Goal: Find specific page/section: Find specific page/section

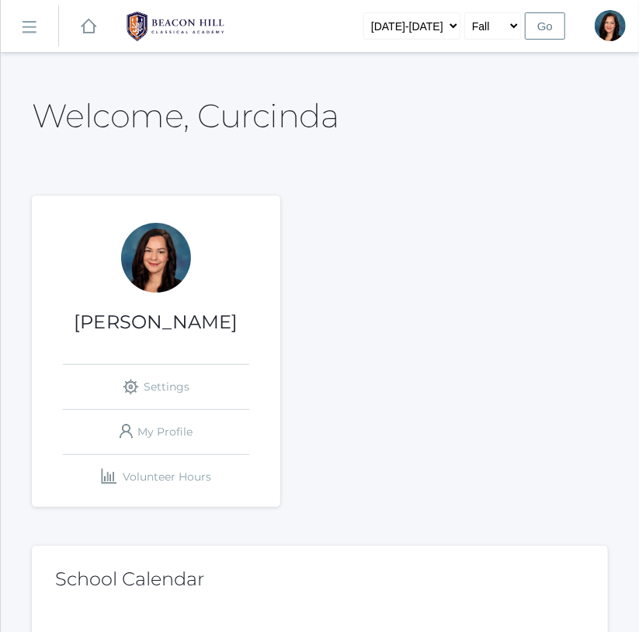
click at [29, 31] on rect at bounding box center [28, 28] width 25 height 25
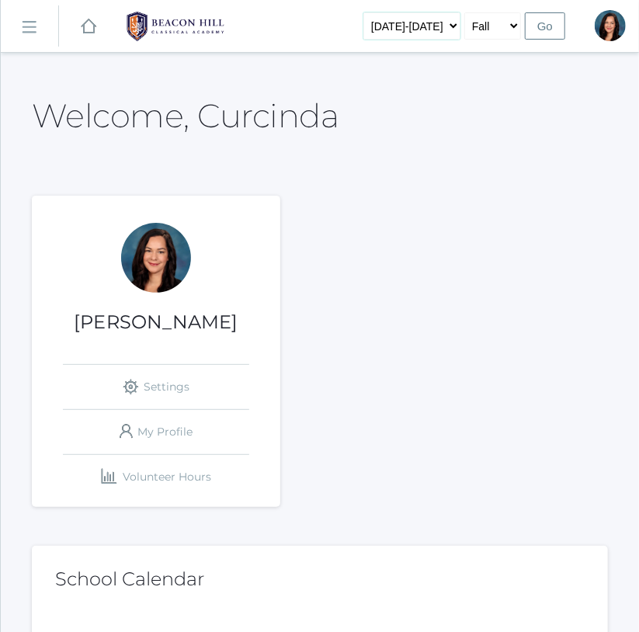
click at [430, 24] on select "[DATE]-[DATE] [DATE]-[DATE] [DATE]-[DATE] [DATE]-[DATE] [DATE]-[DATE] [DATE]-[D…" at bounding box center [411, 25] width 97 height 27
select select "[DATE]-[DATE]"
click at [40, 23] on link "icons/ui/navigation/hamburger Created with Sketch." at bounding box center [29, 26] width 57 height 42
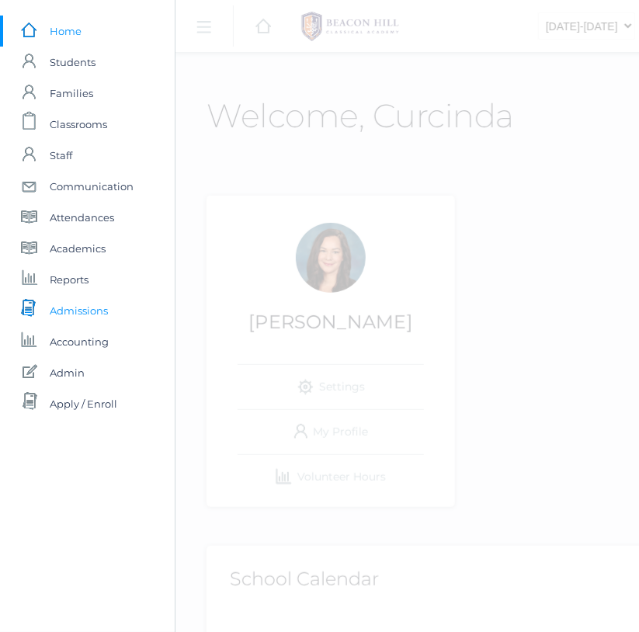
click at [85, 310] on span "Admissions" at bounding box center [79, 310] width 58 height 31
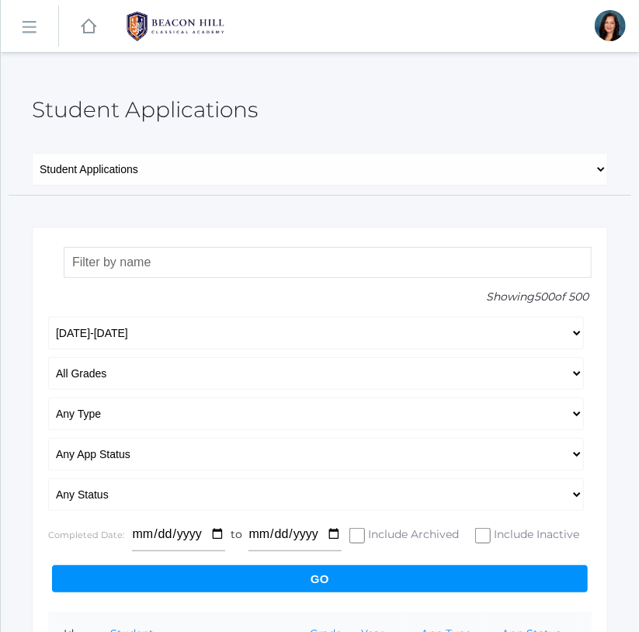
click at [129, 258] on input "search" at bounding box center [328, 262] width 528 height 31
click at [159, 254] on input "[PERSON_NAME]" at bounding box center [328, 262] width 528 height 31
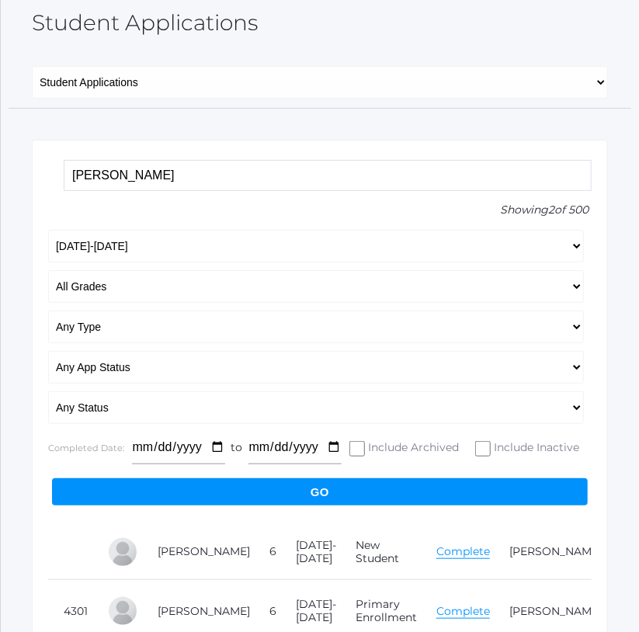
scroll to position [95, 0]
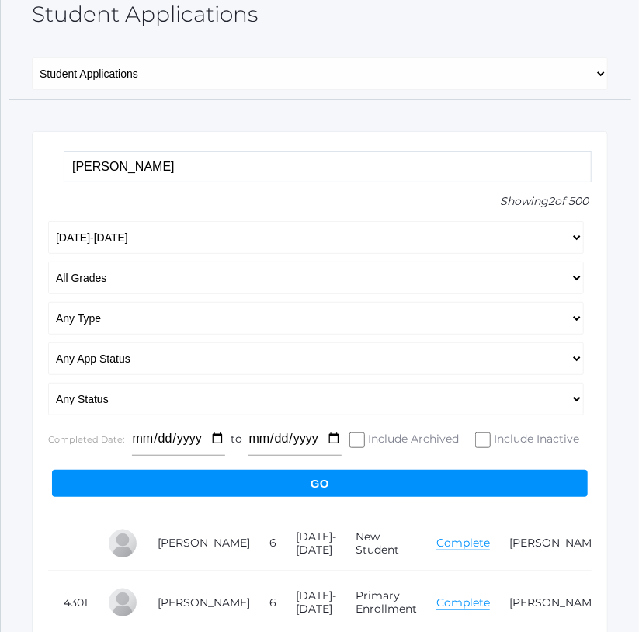
drag, startPoint x: 143, startPoint y: 175, endPoint x: 58, endPoint y: 161, distance: 85.6
click at [58, 161] on form "Id Student Current Grade Grade Year App Type App Status Fee Vol Hour Fee Sweats…" at bounding box center [319, 323] width 543 height 353
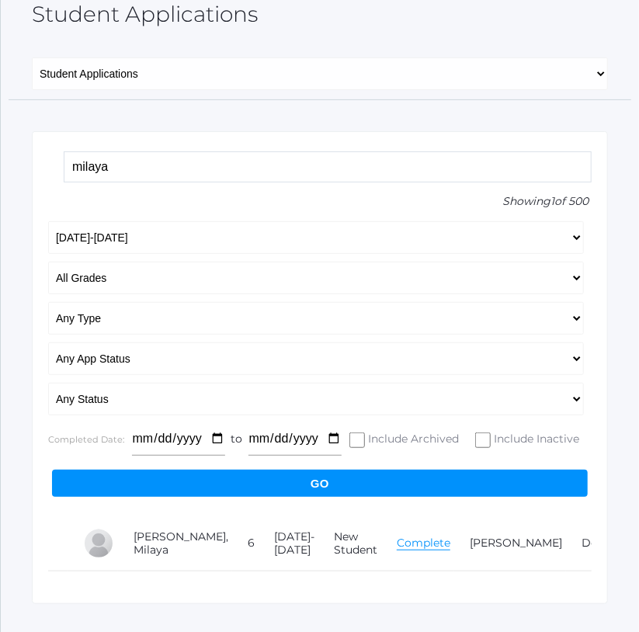
drag, startPoint x: 147, startPoint y: 165, endPoint x: -2, endPoint y: 143, distance: 151.5
click at [0, 143] on html "icons/ui/navigation/home Created with Sketch. Home icons/user/plain Created wit…" at bounding box center [319, 221] width 639 height 632
type input "milaya"
